Goal: Navigation & Orientation: Understand site structure

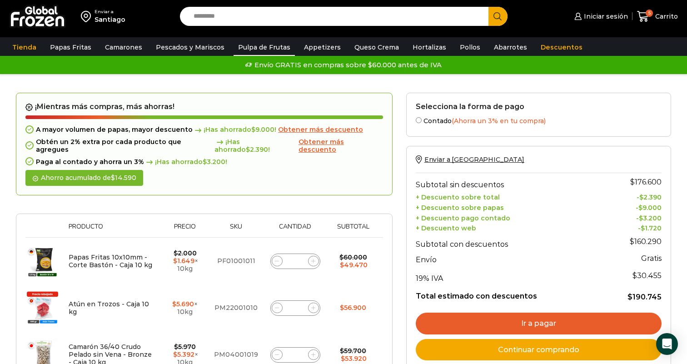
click at [271, 50] on link "Pulpa de Frutas" at bounding box center [264, 47] width 61 height 17
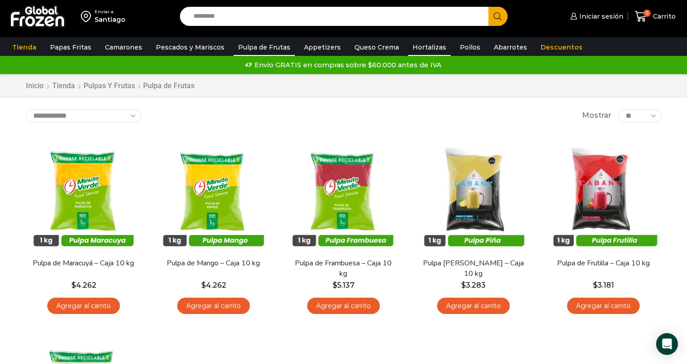
click at [418, 48] on link "Hortalizas" at bounding box center [429, 47] width 43 height 17
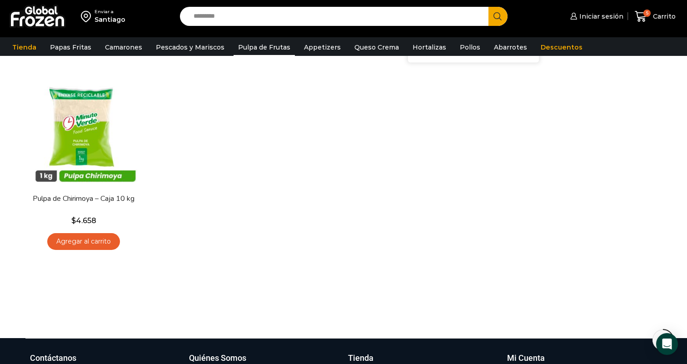
scroll to position [275, 0]
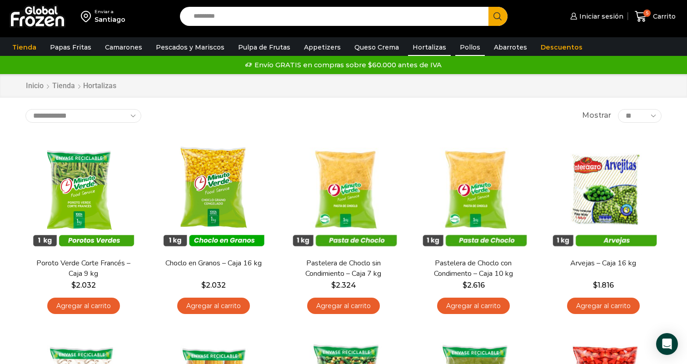
click at [456, 50] on link "Pollos" at bounding box center [470, 47] width 30 height 17
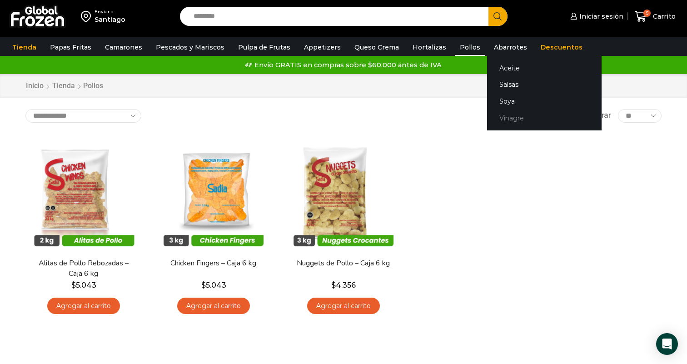
click at [496, 120] on link "Vinagre" at bounding box center [544, 118] width 115 height 17
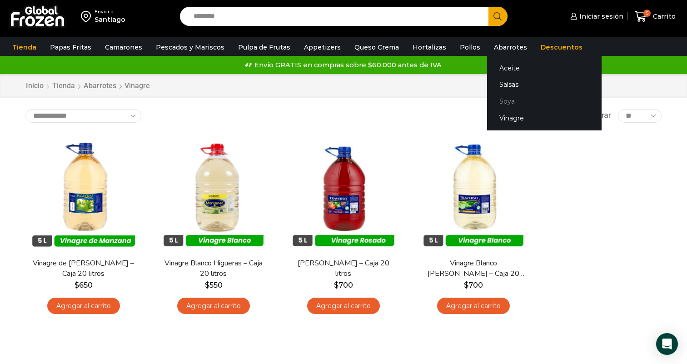
click at [493, 95] on link "Soya" at bounding box center [544, 101] width 115 height 17
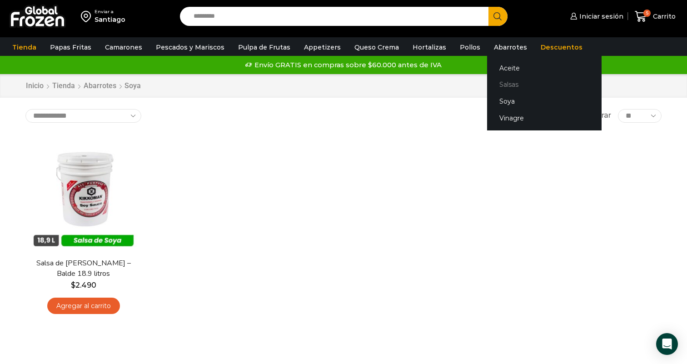
click at [498, 85] on link "Salsas" at bounding box center [544, 84] width 115 height 17
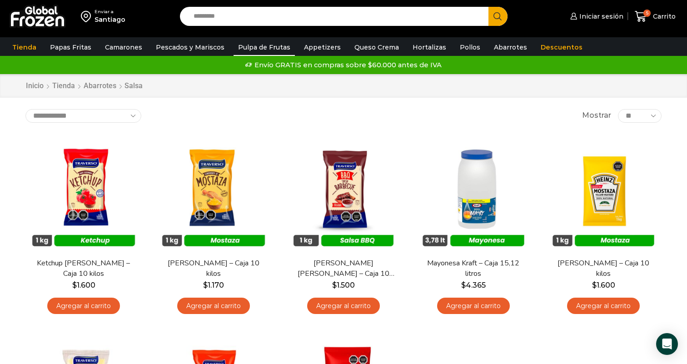
click at [250, 47] on link "Pulpa de Frutas" at bounding box center [264, 47] width 61 height 17
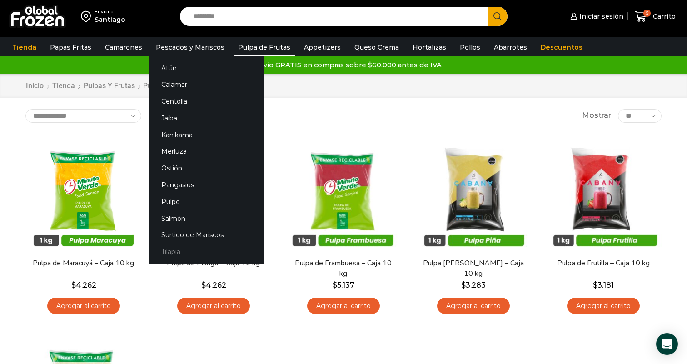
click at [171, 252] on link "Tilapia" at bounding box center [206, 252] width 115 height 17
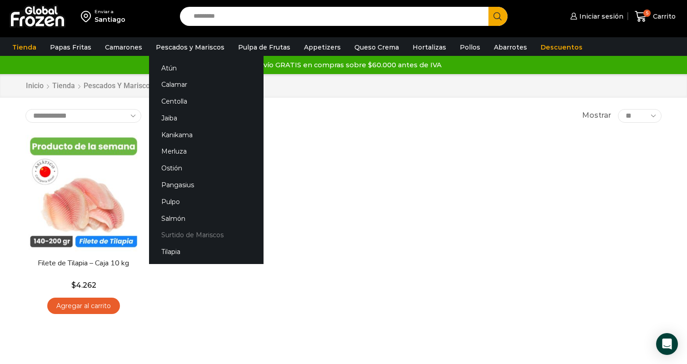
click at [178, 234] on link "Surtido de Mariscos" at bounding box center [206, 235] width 115 height 17
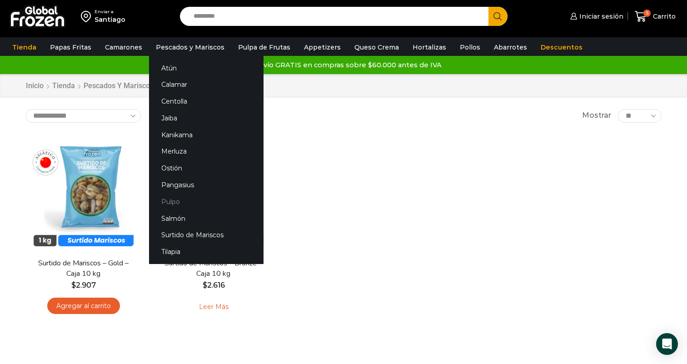
click at [169, 201] on link "Pulpo" at bounding box center [206, 201] width 115 height 17
